Goal: Information Seeking & Learning: Learn about a topic

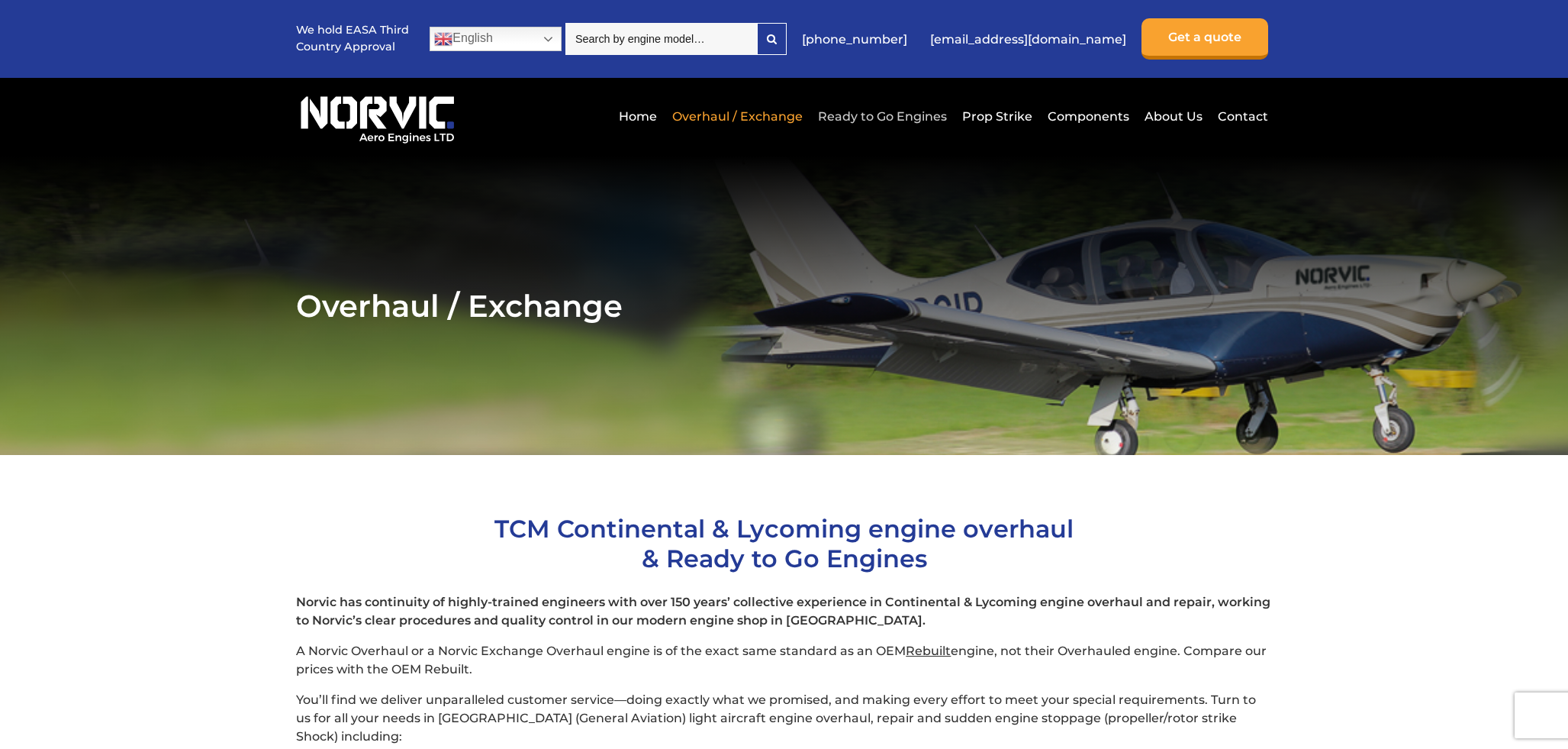
click at [897, 117] on link "Ready to Go Engines" at bounding box center [882, 116] width 137 height 38
click at [647, 115] on link "Home" at bounding box center [638, 116] width 46 height 38
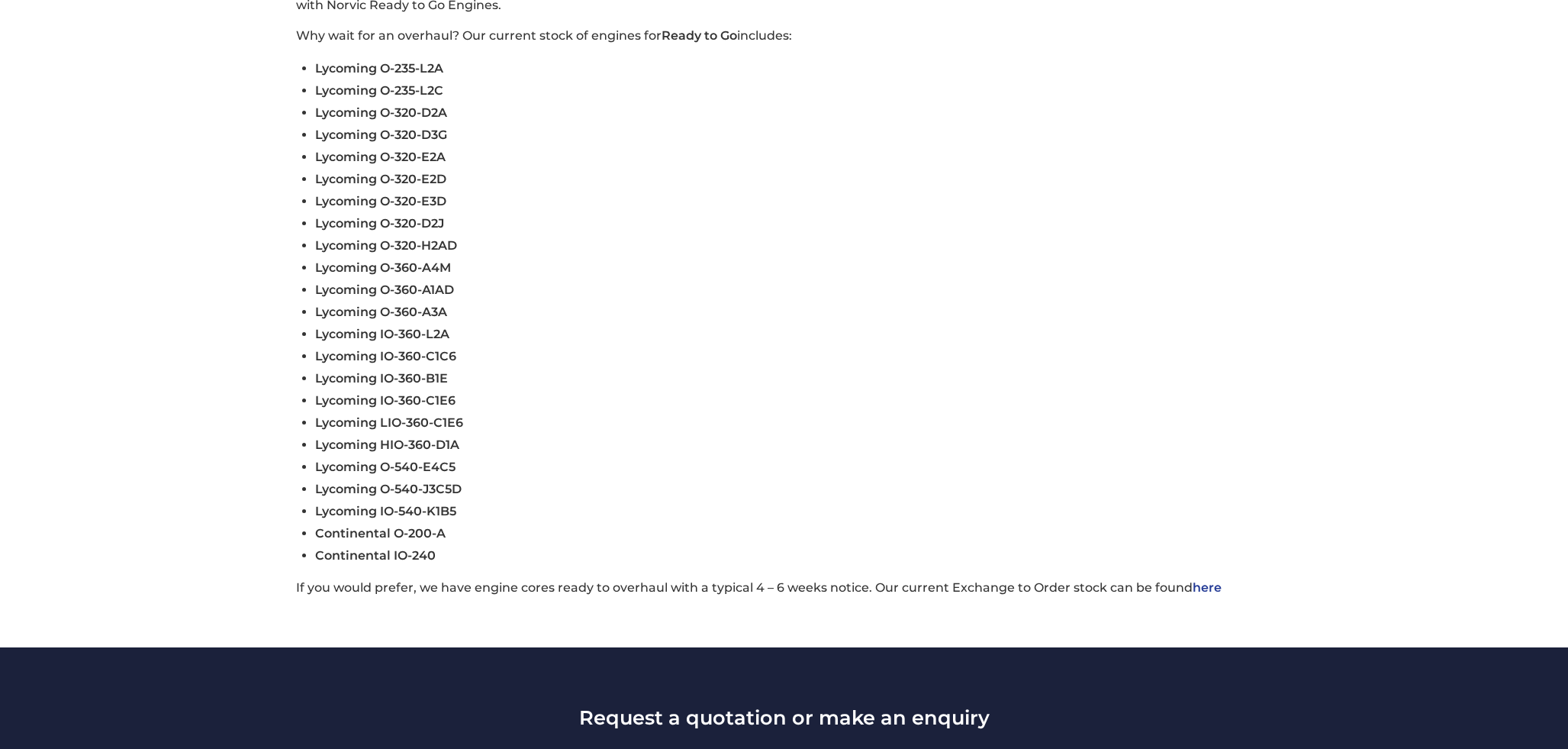
scroll to position [560, 0]
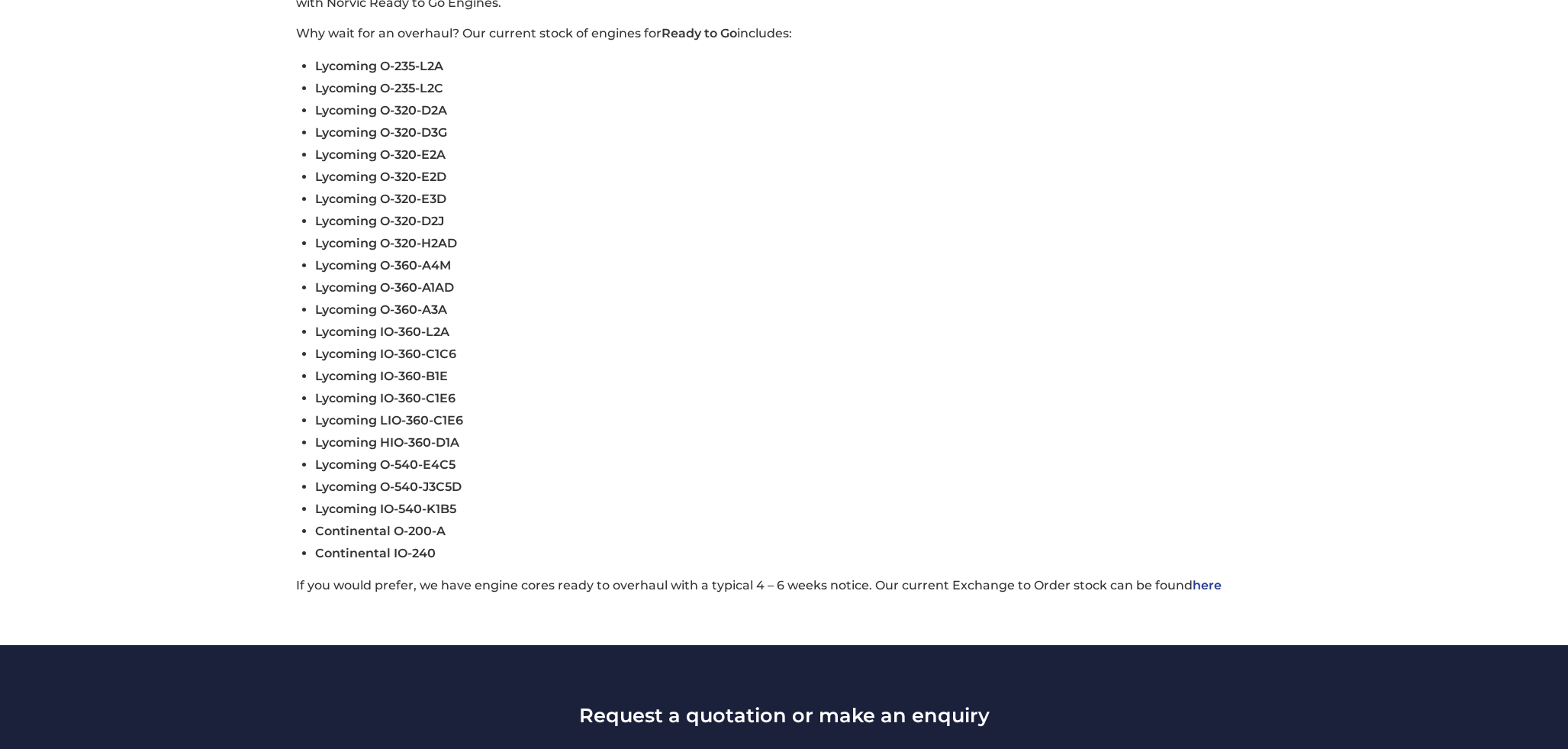
click at [1205, 586] on link "here" at bounding box center [1207, 585] width 29 height 15
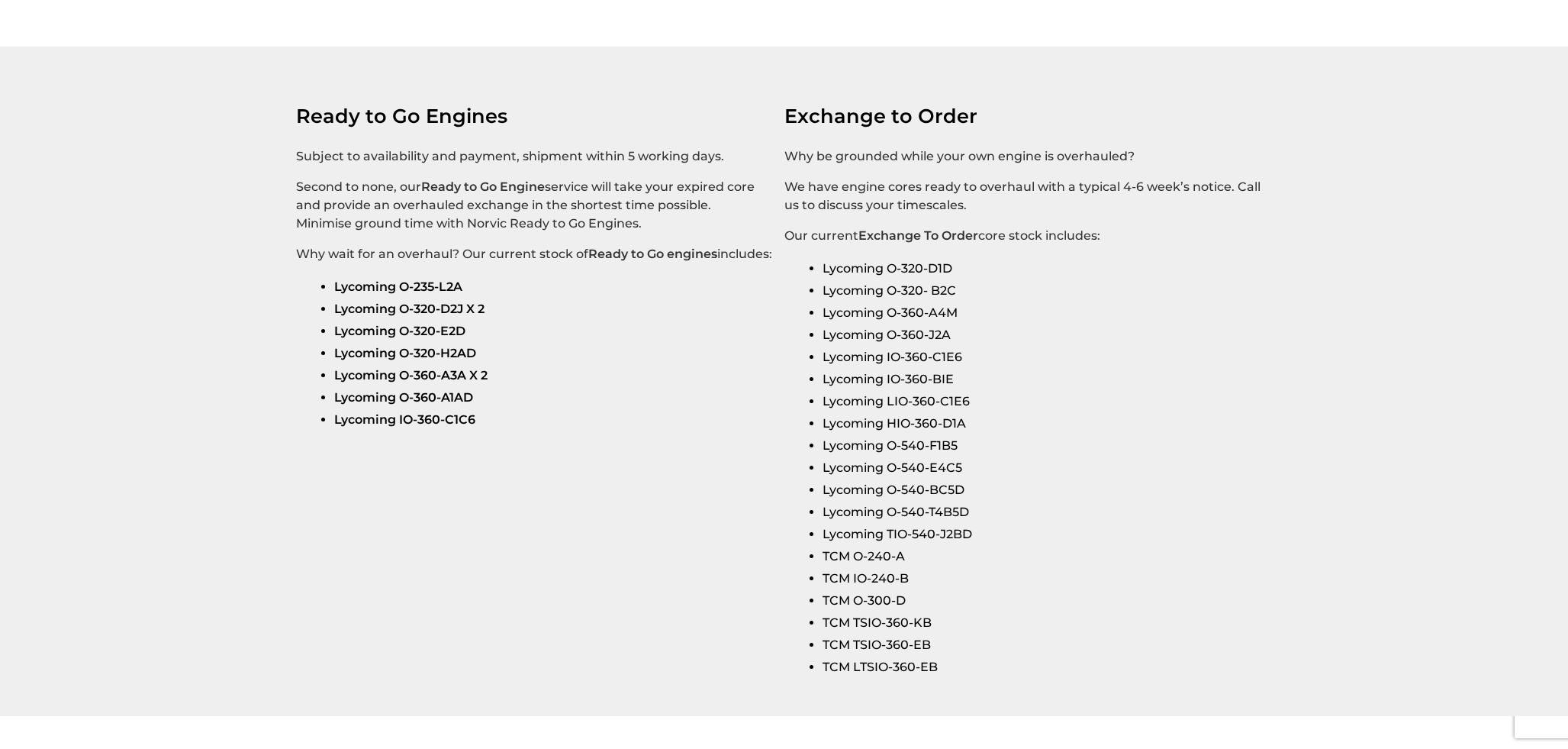
scroll to position [2509, 0]
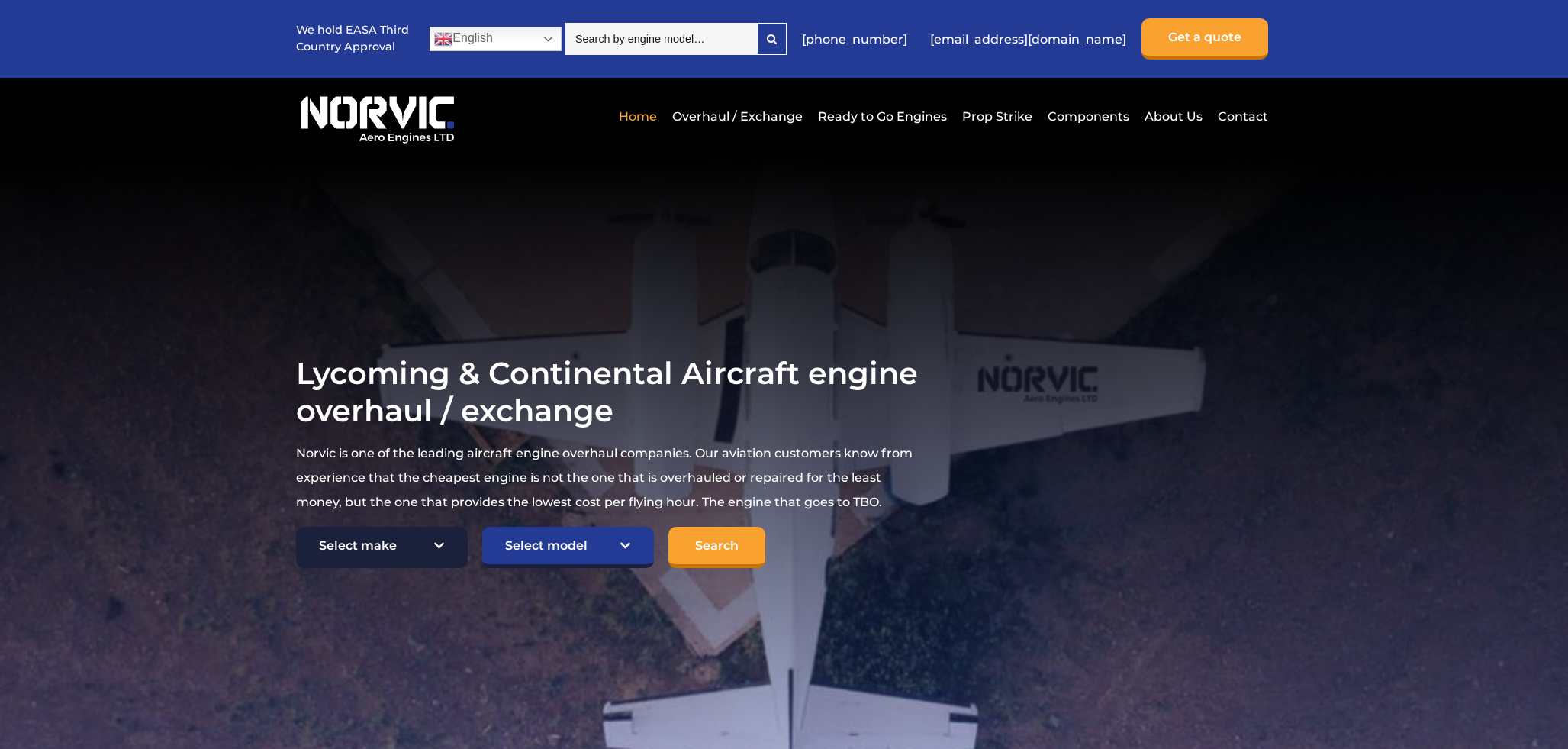
select select "Lycoming"
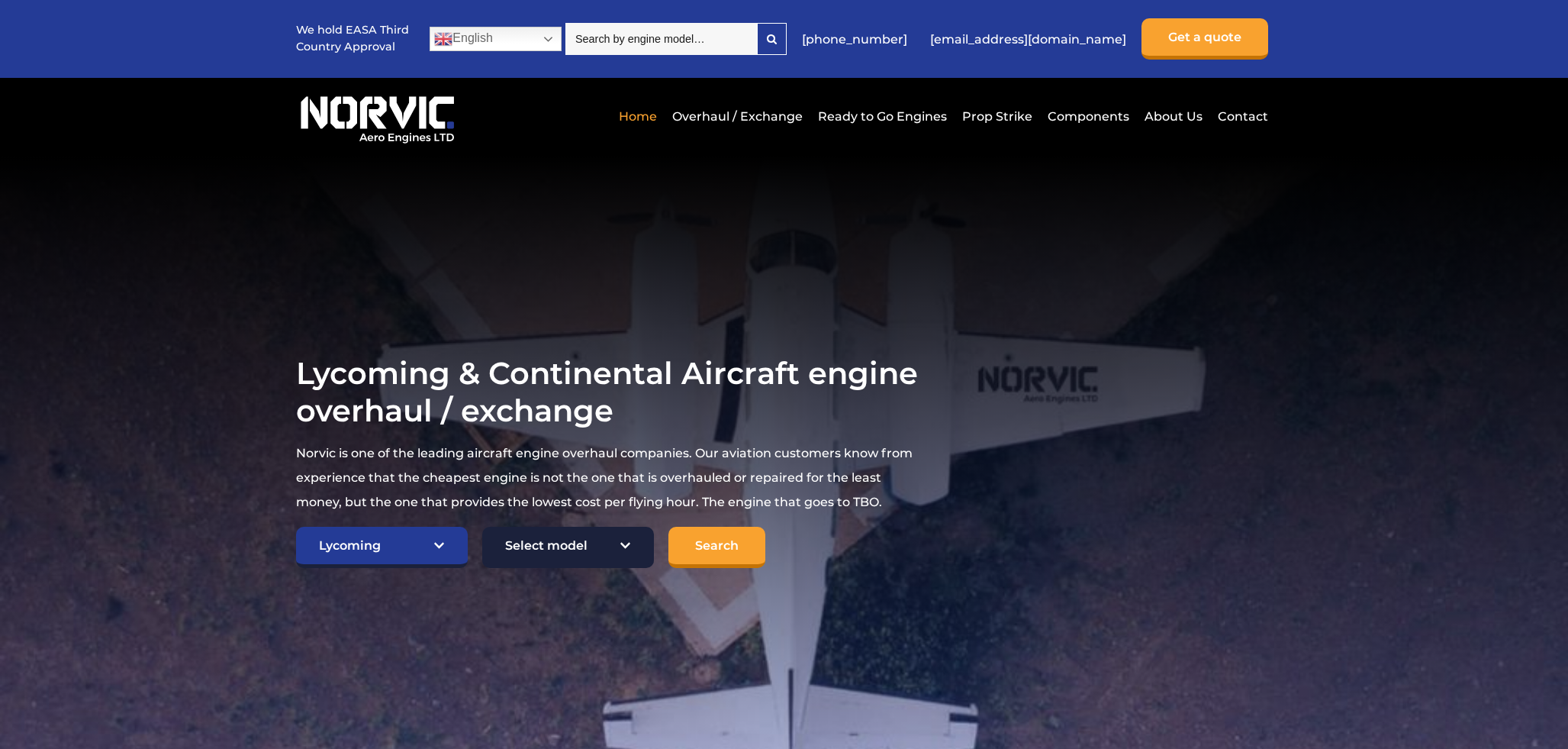
select select "664"
click at [722, 546] on input "Search" at bounding box center [716, 547] width 97 height 41
